Goal: Task Accomplishment & Management: Manage account settings

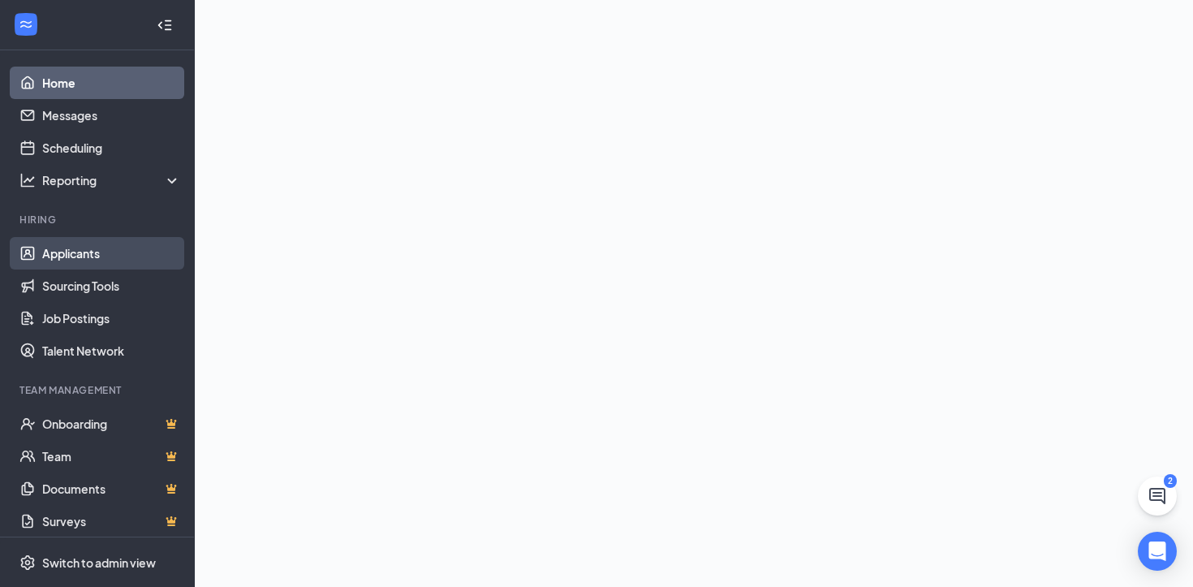
click at [68, 257] on link "Applicants" at bounding box center [111, 253] width 139 height 32
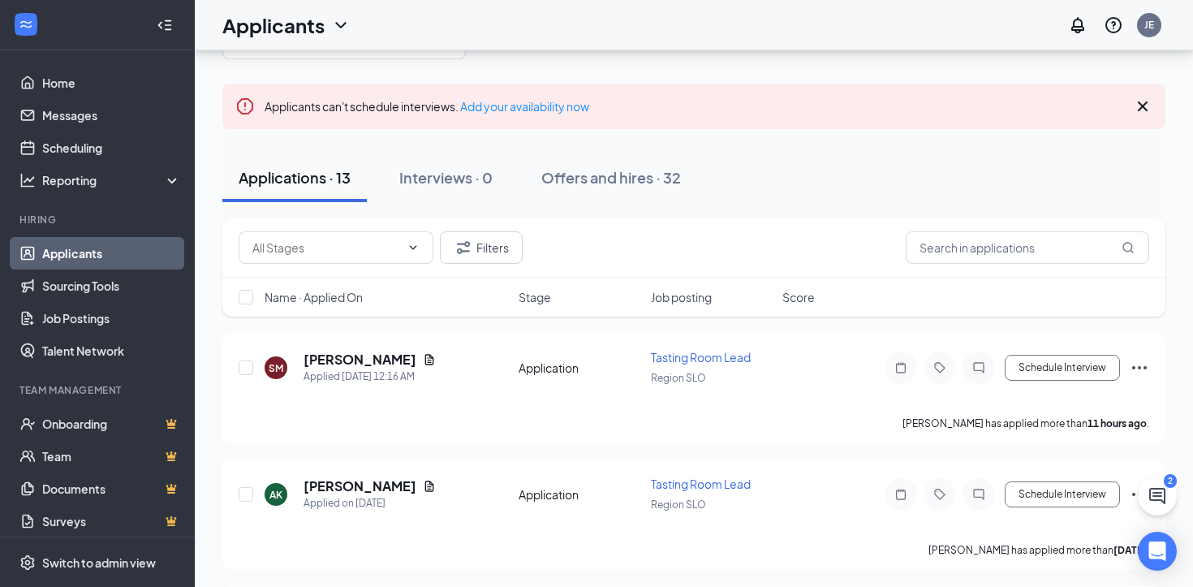
scroll to position [101, 0]
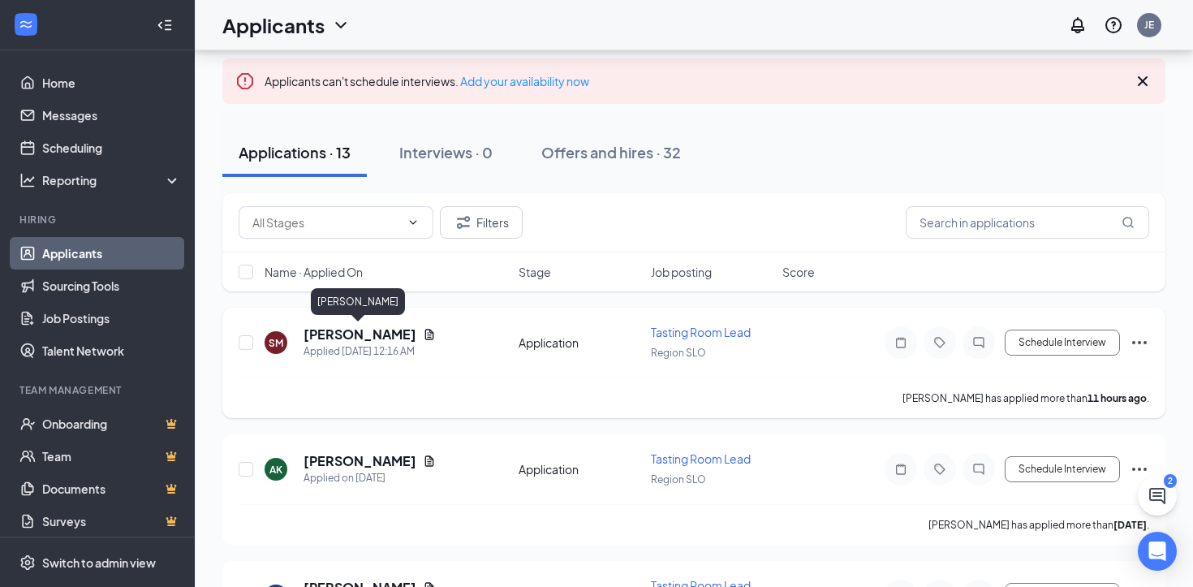
click at [386, 334] on h5 "Sydney Morgan" at bounding box center [360, 335] width 113 height 18
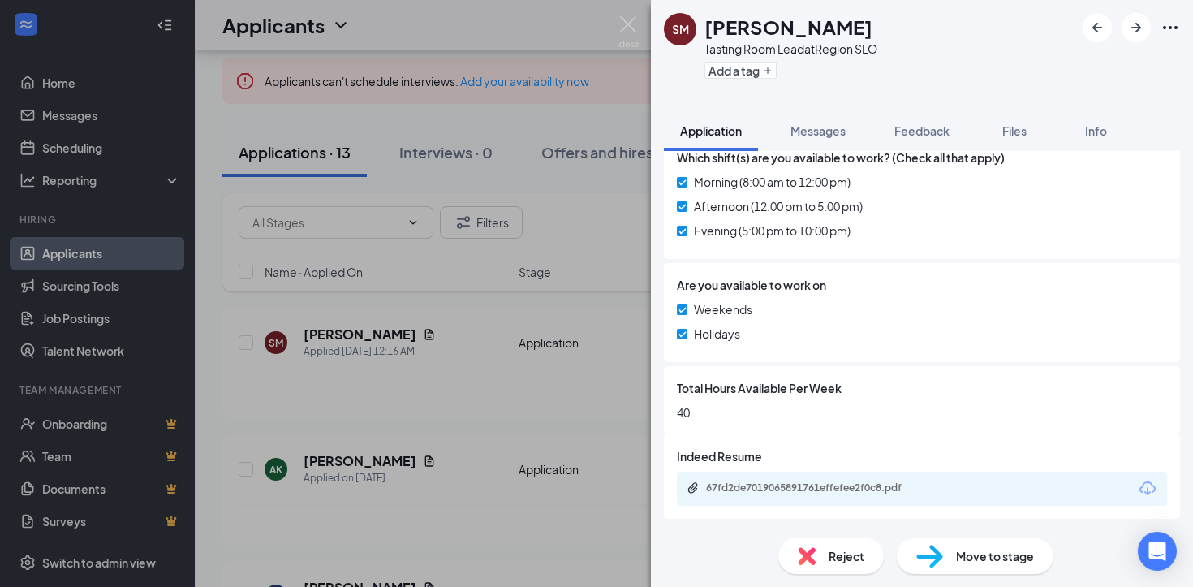
scroll to position [581, 0]
